Goal: Transaction & Acquisition: Register for event/course

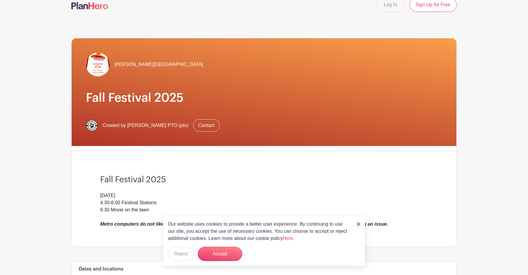
scroll to position [12, 0]
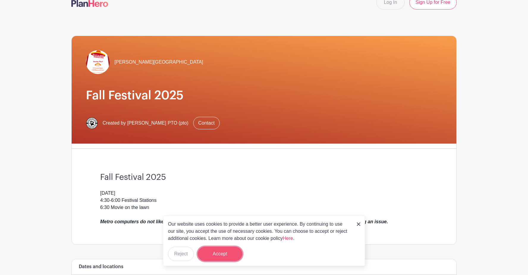
click at [226, 253] on button "Accept" at bounding box center [220, 254] width 45 height 14
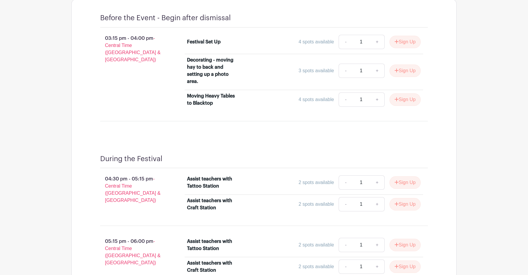
scroll to position [350, 0]
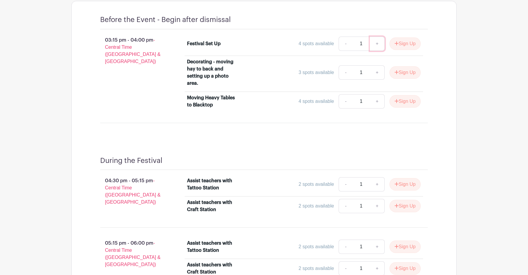
click at [376, 45] on link "+" at bounding box center [377, 44] width 15 height 14
type input "2"
click at [376, 185] on link "+" at bounding box center [377, 184] width 15 height 14
type input "2"
click at [339, 42] on link "-" at bounding box center [346, 44] width 14 height 14
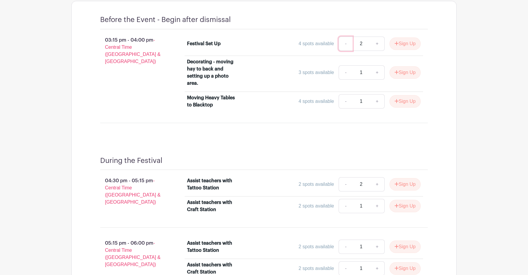
type input "1"
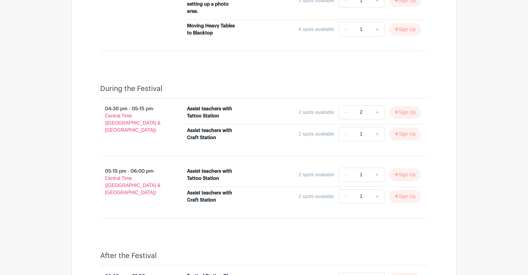
scroll to position [434, 0]
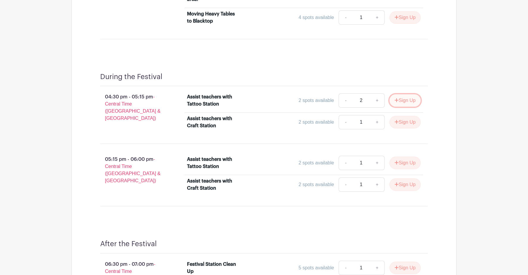
click at [398, 100] on button "Sign Up" at bounding box center [404, 100] width 31 height 12
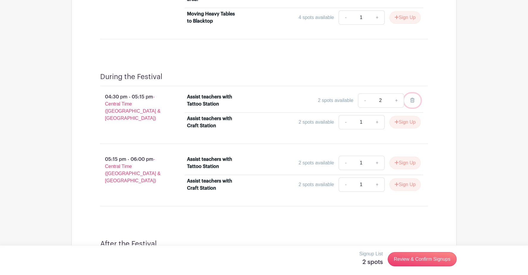
click at [412, 100] on icon at bounding box center [412, 100] width 4 height 5
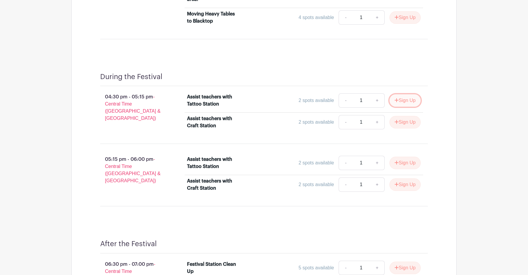
click at [409, 104] on button "Sign Up" at bounding box center [404, 100] width 31 height 12
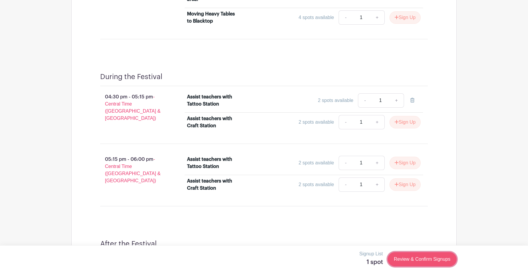
click at [418, 261] on link "Review & Confirm Signups" at bounding box center [422, 259] width 69 height 14
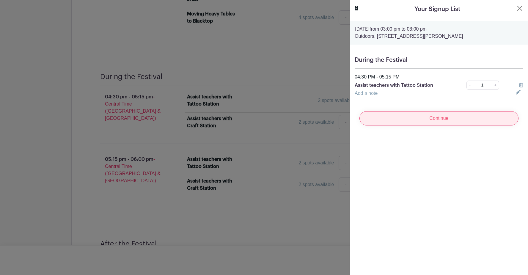
click at [440, 122] on input "Continue" at bounding box center [438, 118] width 159 height 14
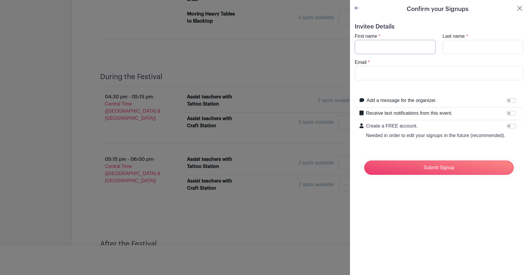
click at [368, 47] on input "First name" at bounding box center [395, 47] width 81 height 14
type input "Mariel"
type input "[PERSON_NAME]"
type input "[EMAIL_ADDRESS][DOMAIN_NAME]"
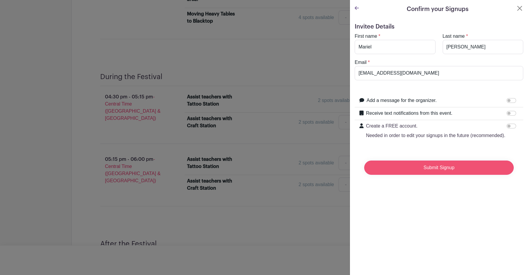
click at [436, 169] on input "Submit Signup" at bounding box center [438, 167] width 149 height 14
